Goal: Navigation & Orientation: Find specific page/section

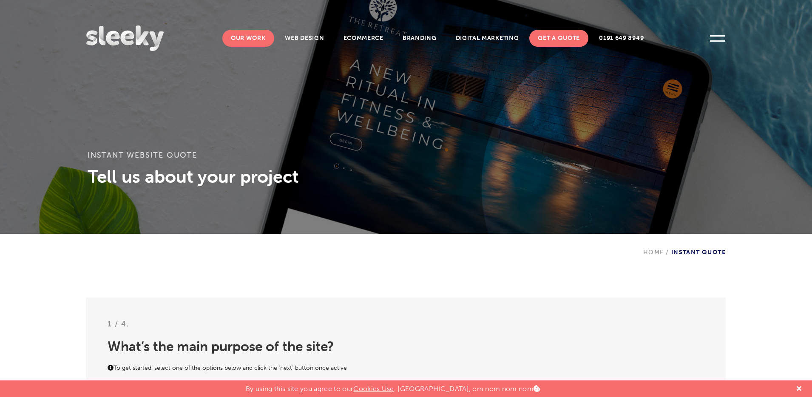
click at [241, 37] on link "Our Work" at bounding box center [248, 38] width 52 height 17
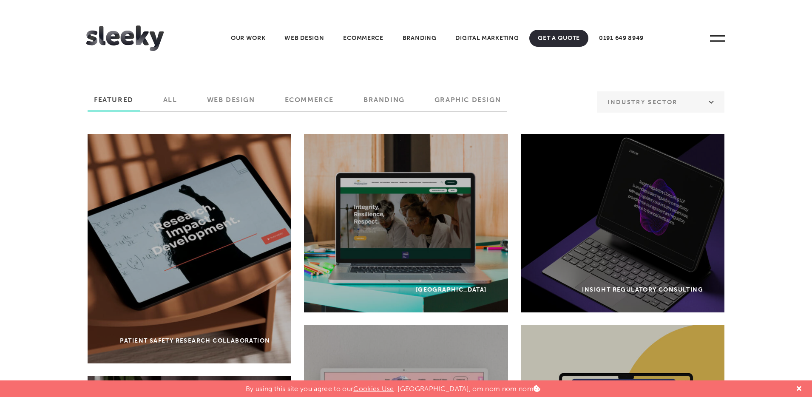
click at [110, 40] on img at bounding box center [124, 39] width 77 height 26
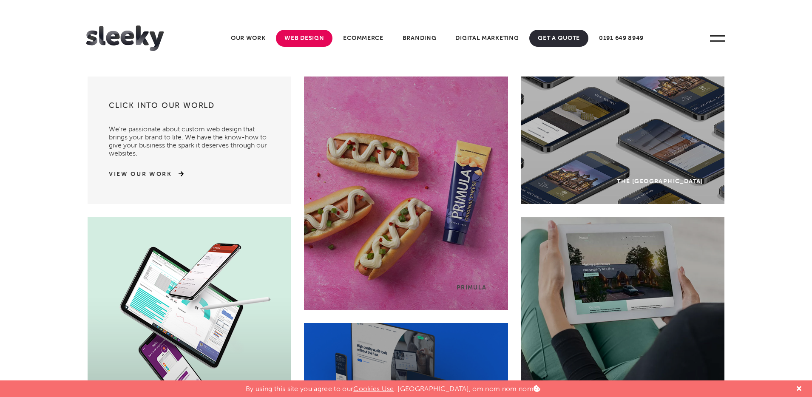
click at [301, 38] on link "Web Design" at bounding box center [304, 38] width 57 height 17
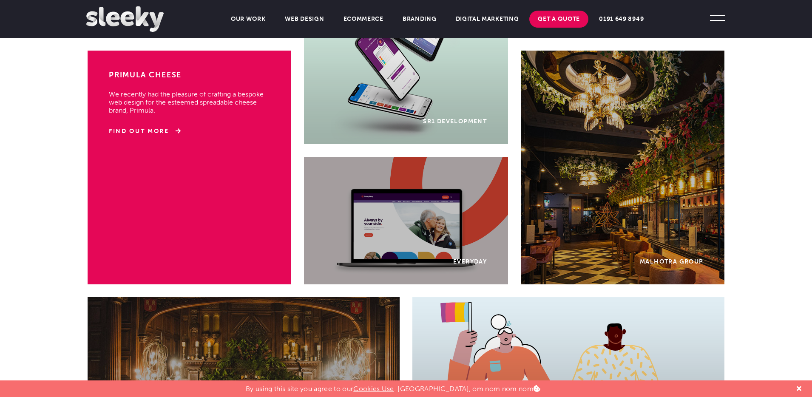
scroll to position [613, 0]
